Goal: Information Seeking & Learning: Learn about a topic

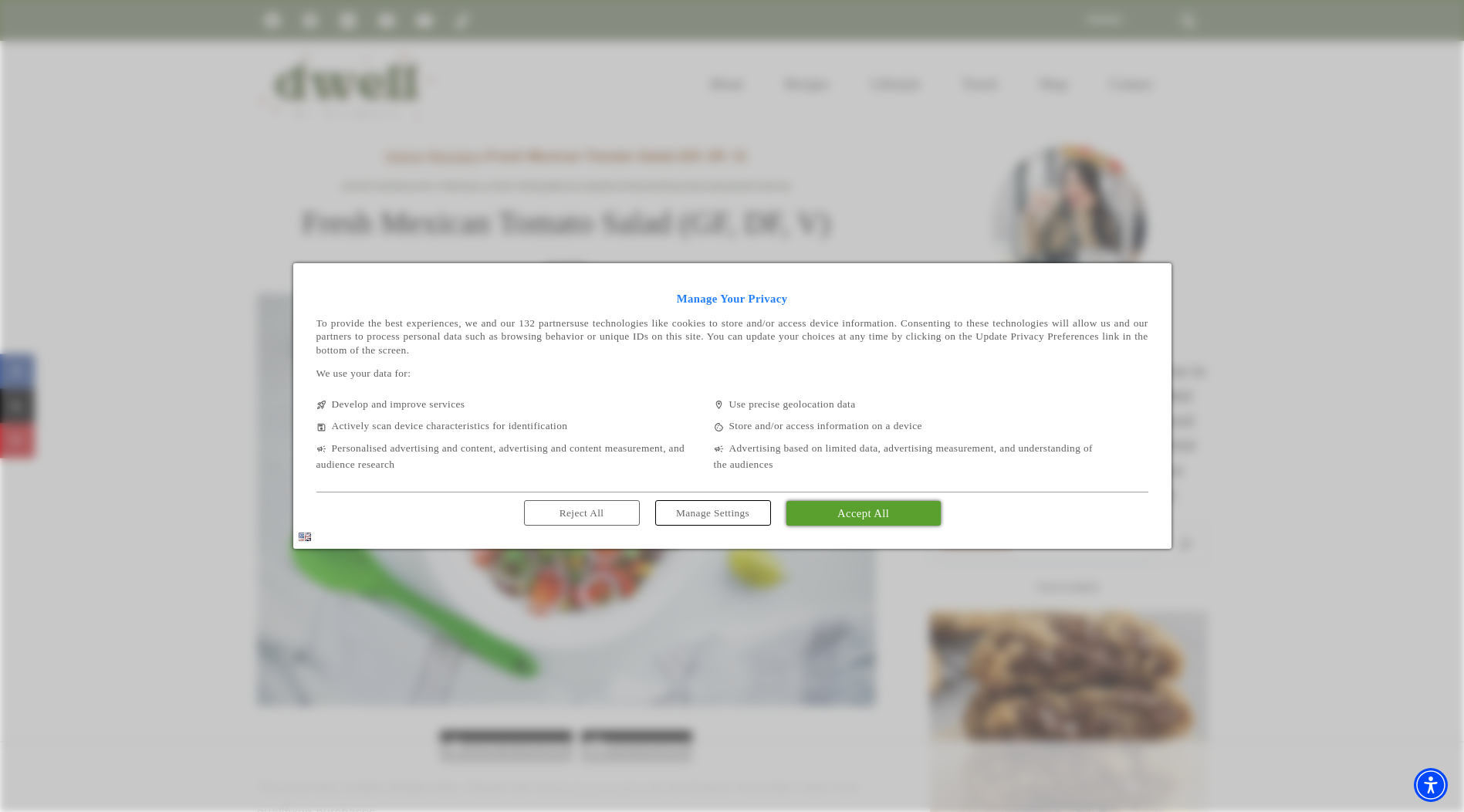
click at [894, 514] on link "Accept All" at bounding box center [863, 513] width 154 height 25
